Goal: Find specific page/section: Find specific page/section

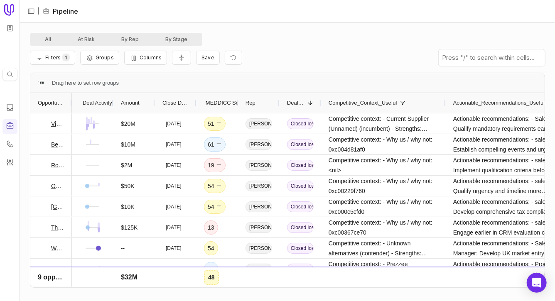
click at [303, 46] on div "Filters 1 Groups Columns Save" at bounding box center [287, 57] width 515 height 23
